Goal: Transaction & Acquisition: Purchase product/service

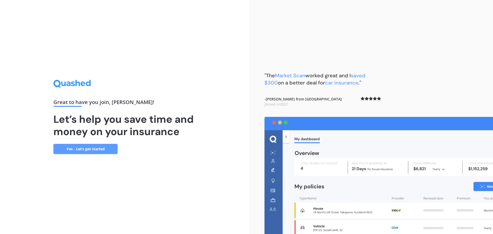
click at [80, 149] on link "Yes - Let’s get started" at bounding box center [85, 149] width 64 height 10
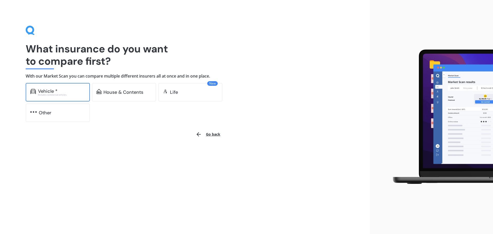
click at [69, 90] on div "Vehicle *" at bounding box center [61, 91] width 47 height 5
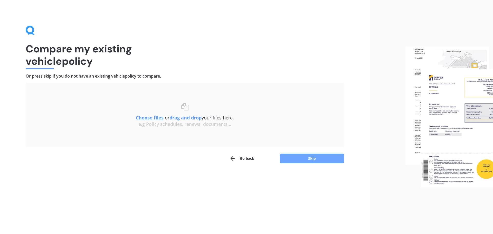
click at [310, 161] on button "Skip" at bounding box center [312, 158] width 64 height 10
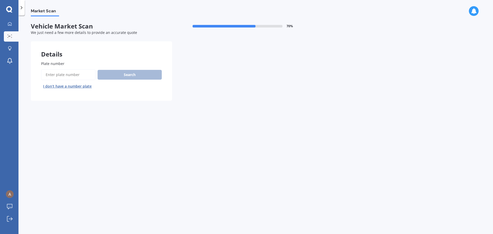
click at [64, 73] on input "Plate number" at bounding box center [68, 74] width 54 height 11
type input "LQL895"
click at [122, 75] on button "Search" at bounding box center [130, 75] width 64 height 10
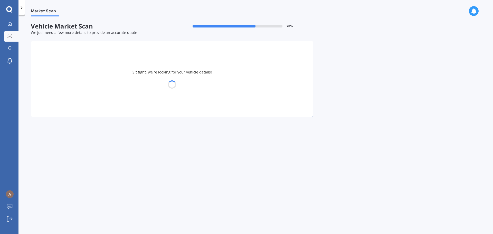
select select "TOYOTA"
select select "COROLLA"
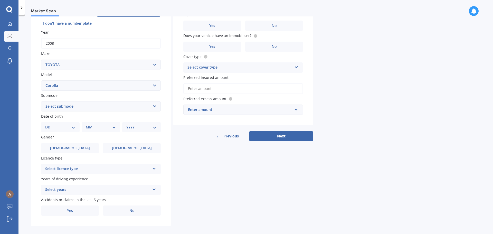
scroll to position [68, 0]
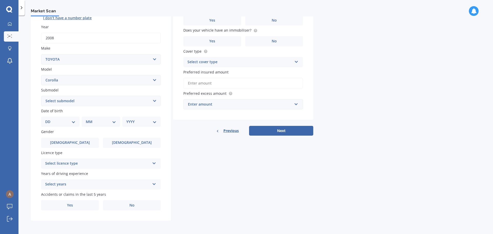
click at [68, 122] on select "DD 01 02 03 04 05 06 07 08 09 10 11 12 13 14 15 16 17 18 19 20 21 22 23 24 25 2…" at bounding box center [60, 122] width 30 height 6
select select "11"
click at [49, 119] on select "DD 01 02 03 04 05 06 07 08 09 10 11 12 13 14 15 16 17 18 19 20 21 22 23 24 25 2…" at bounding box center [60, 122] width 30 height 6
click at [97, 120] on select "MM 01 02 03 04 05 06 07 08 09 10 11 12" at bounding box center [102, 122] width 28 height 6
select select "02"
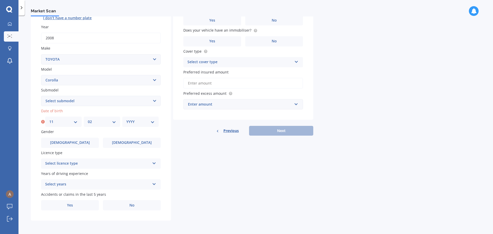
click at [88, 119] on select "MM 01 02 03 04 05 06 07 08 09 10 11 12" at bounding box center [102, 122] width 28 height 6
click at [144, 124] on select "YYYY 2025 2024 2023 2022 2021 2020 2019 2018 2017 2016 2015 2014 2013 2012 2011…" at bounding box center [140, 122] width 28 height 6
select select "1990"
click at [126, 119] on select "YYYY 2025 2024 2023 2022 2021 2020 2019 2018 2017 2016 2015 2014 2013 2012 2011…" at bounding box center [140, 122] width 28 height 6
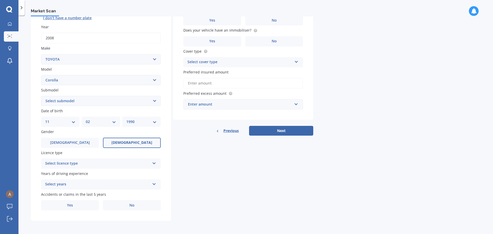
click at [118, 144] on label "[DEMOGRAPHIC_DATA]" at bounding box center [132, 143] width 58 height 10
click at [0, 0] on input "[DEMOGRAPHIC_DATA]" at bounding box center [0, 0] width 0 height 0
click at [117, 162] on div "Select licence type" at bounding box center [97, 163] width 105 height 6
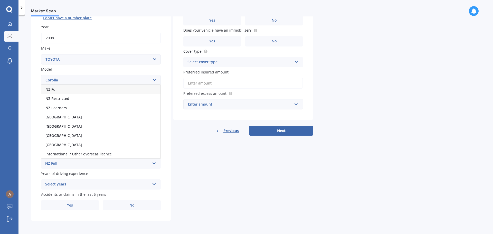
click at [88, 92] on div "NZ Full" at bounding box center [100, 89] width 119 height 9
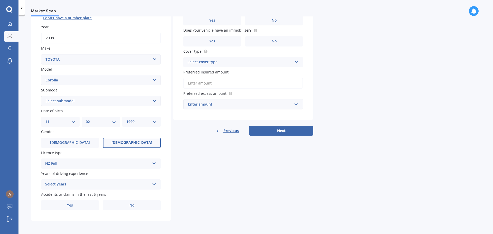
click at [119, 183] on div "Select years" at bounding box center [97, 184] width 105 height 6
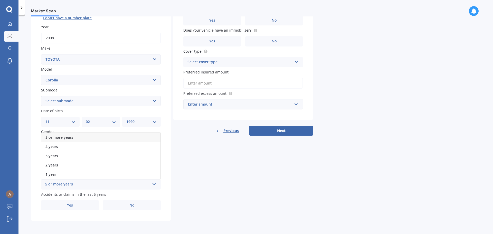
click at [109, 137] on div "5 or more years" at bounding box center [100, 137] width 119 height 9
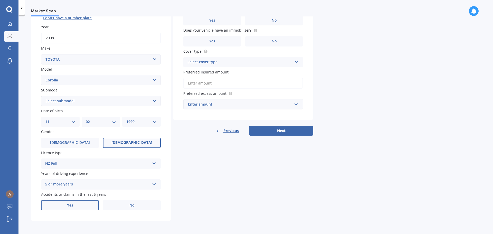
click at [81, 204] on label "Yes" at bounding box center [70, 205] width 58 height 10
click at [0, 0] on input "Yes" at bounding box center [0, 0] width 0 height 0
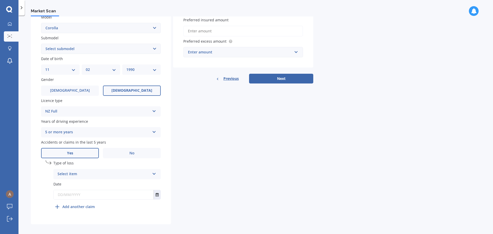
scroll to position [124, 0]
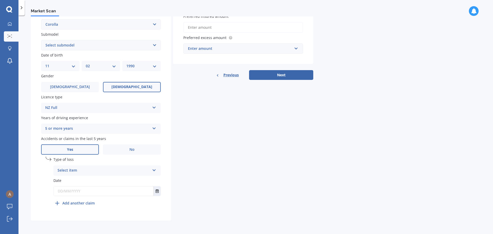
click at [155, 171] on icon at bounding box center [154, 169] width 4 height 4
click at [123, 193] on div "Not at fault accident" at bounding box center [107, 189] width 107 height 9
click at [157, 191] on icon "Select date" at bounding box center [157, 191] width 3 height 4
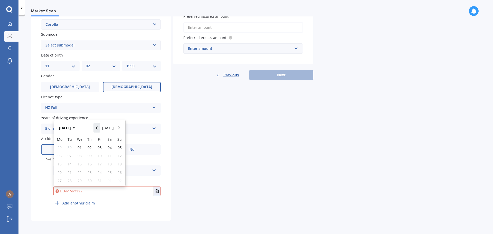
click at [98, 128] on icon "Navigate back" at bounding box center [97, 127] width 2 height 3
click at [60, 164] on span "15" at bounding box center [59, 163] width 4 height 5
type input "[DATE]"
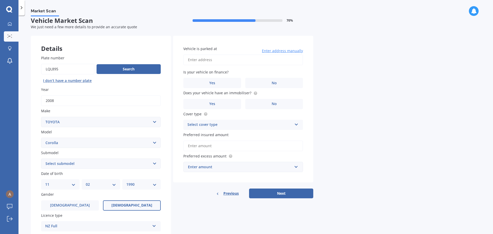
scroll to position [5, 0]
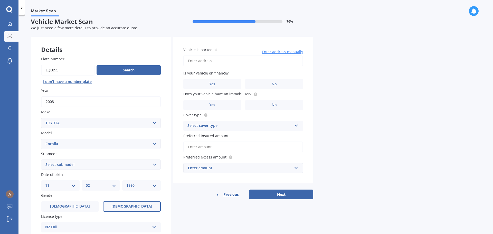
click at [265, 61] on input "Vehicle is parked at" at bounding box center [243, 60] width 120 height 11
type input "8"
type input "[STREET_ADDRESS][PERSON_NAME][PERSON_NAME]"
click at [267, 84] on label "No" at bounding box center [274, 84] width 58 height 10
click at [0, 0] on input "No" at bounding box center [0, 0] width 0 height 0
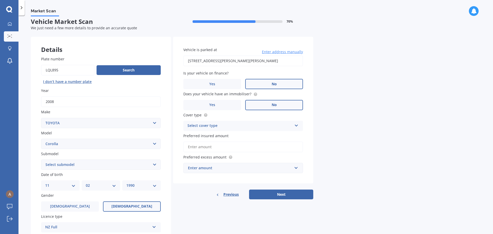
click at [271, 107] on label "No" at bounding box center [274, 105] width 58 height 10
click at [0, 0] on input "No" at bounding box center [0, 0] width 0 height 0
click at [275, 127] on div "Select cover type" at bounding box center [239, 126] width 105 height 6
click at [253, 146] on div "Third Party, Fire & Theft" at bounding box center [243, 144] width 119 height 9
click at [253, 146] on input "Preferred insured amount" at bounding box center [243, 146] width 120 height 11
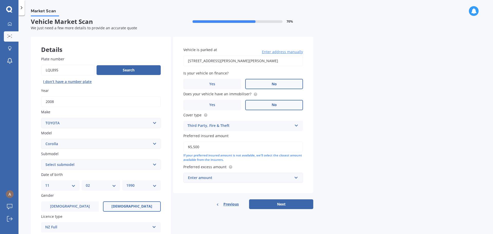
type input "$5,500"
click at [246, 180] on input "text" at bounding box center [241, 178] width 115 height 10
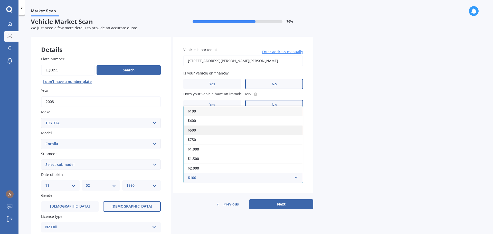
click at [213, 128] on div "$500" at bounding box center [243, 129] width 119 height 9
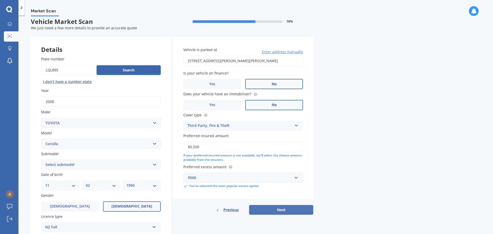
click at [289, 209] on button "Next" at bounding box center [281, 210] width 64 height 10
click at [156, 166] on select "Select submodel (All other) Axio Diesel [PERSON_NAME] 2WD [PERSON_NAME] 4WD FXG…" at bounding box center [101, 164] width 120 height 10
select select "(ALL OTHER)"
click at [41, 159] on select "Select submodel (All other) Axio Diesel [PERSON_NAME] 2WD [PERSON_NAME] 4WD FXG…" at bounding box center [101, 164] width 120 height 10
click at [281, 210] on button "Next" at bounding box center [281, 210] width 64 height 10
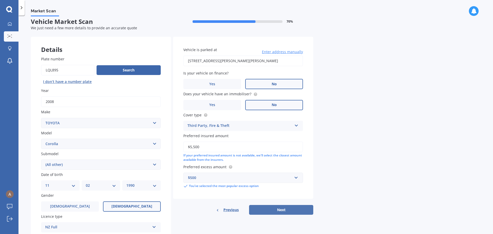
select select "11"
select select "02"
select select "1990"
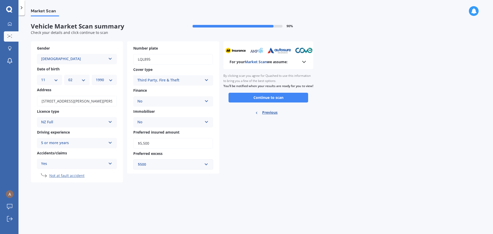
scroll to position [0, 0]
click at [266, 102] on button "Continue to scan" at bounding box center [268, 98] width 80 height 10
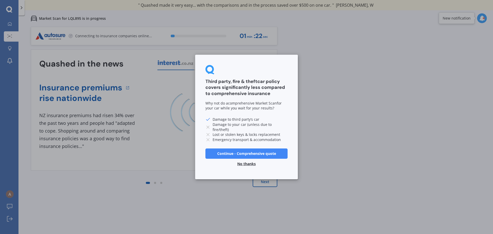
click at [251, 164] on button "No thanks" at bounding box center [246, 164] width 25 height 10
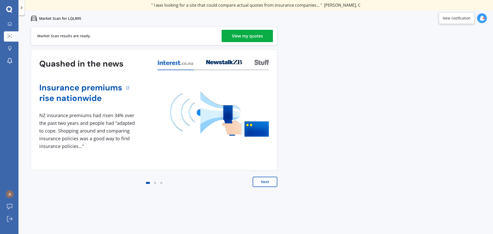
click at [249, 37] on div "View my quotes" at bounding box center [247, 36] width 31 height 12
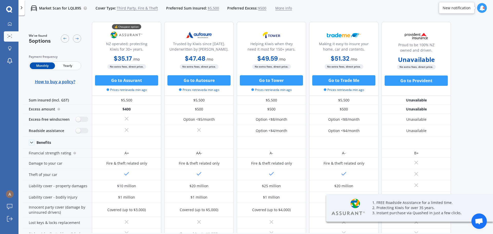
click at [66, 67] on span "Yearly" at bounding box center [67, 65] width 25 height 7
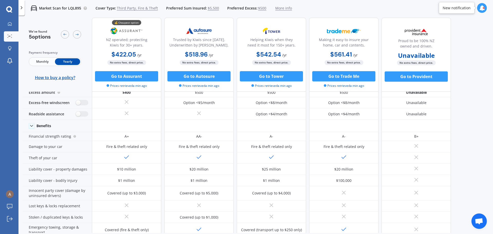
scroll to position [15, 0]
